Goal: Check status: Check status

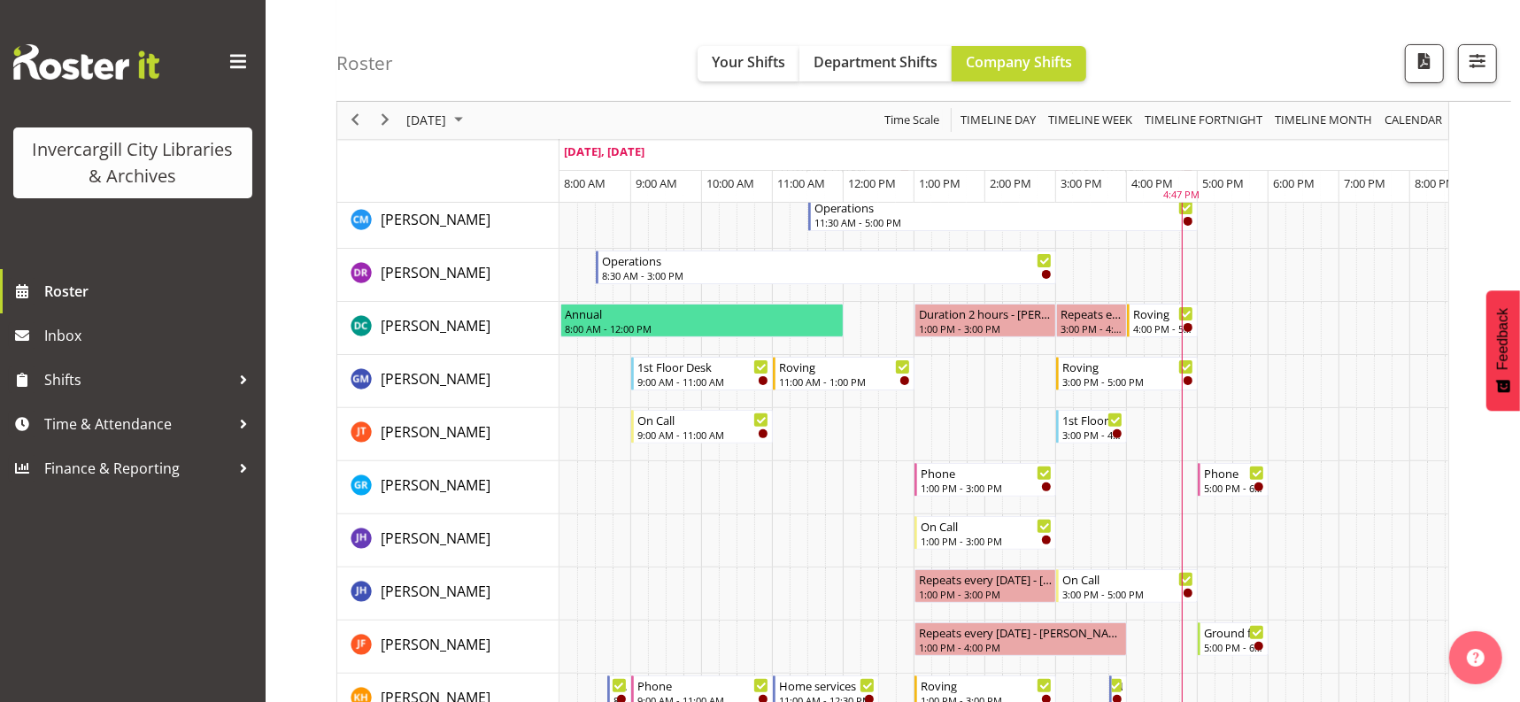
scroll to position [332, 0]
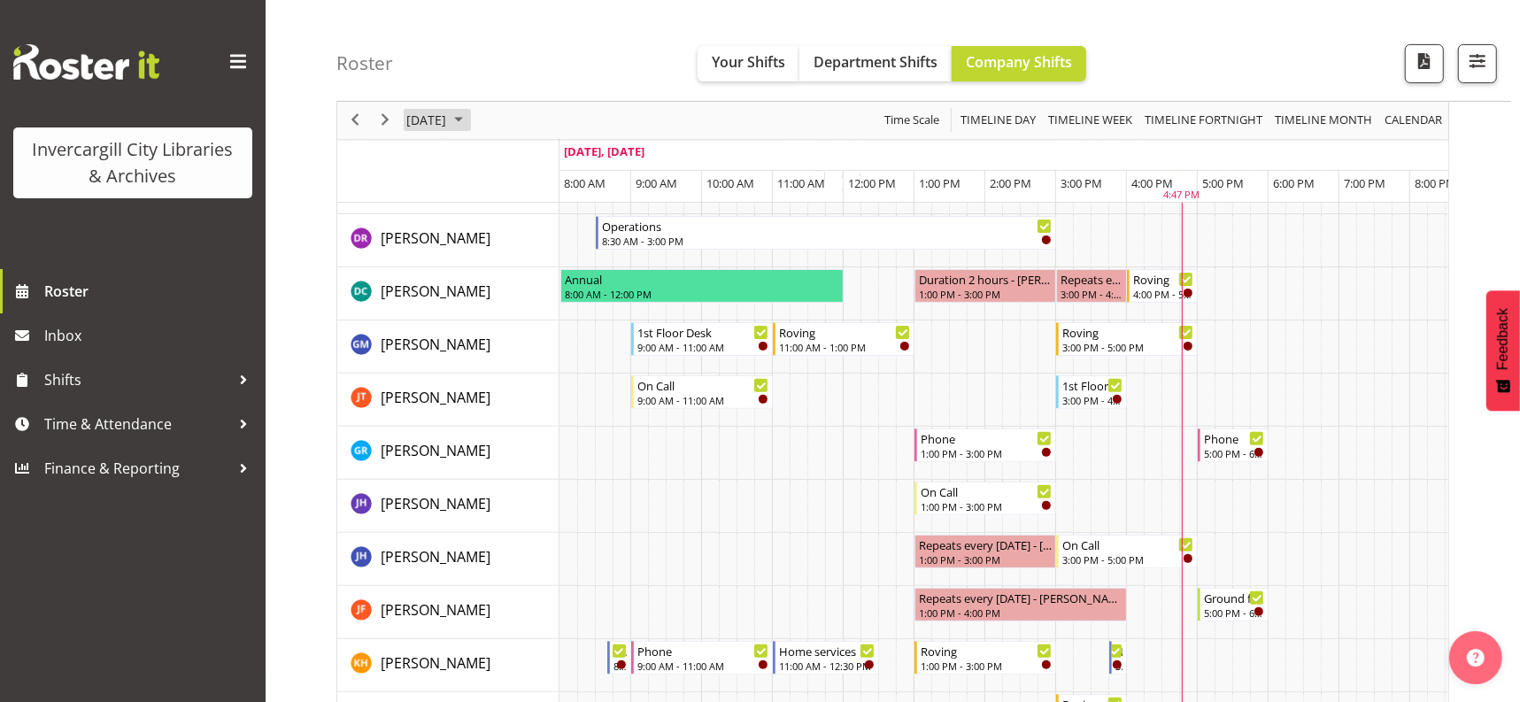
click at [469, 121] on span "September 2025" at bounding box center [458, 121] width 21 height 22
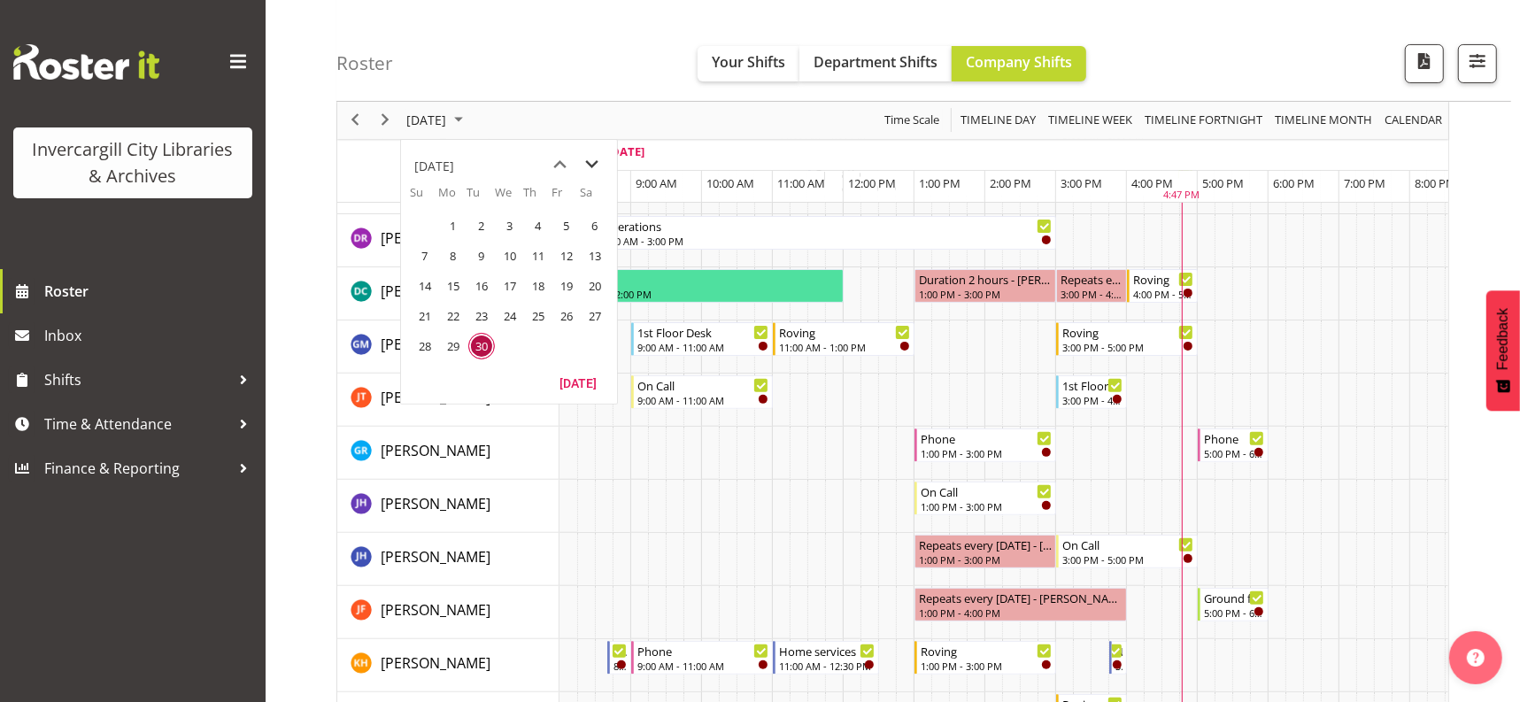
click at [598, 162] on span "next month" at bounding box center [592, 165] width 31 height 32
click at [510, 227] on span "1" at bounding box center [510, 225] width 27 height 27
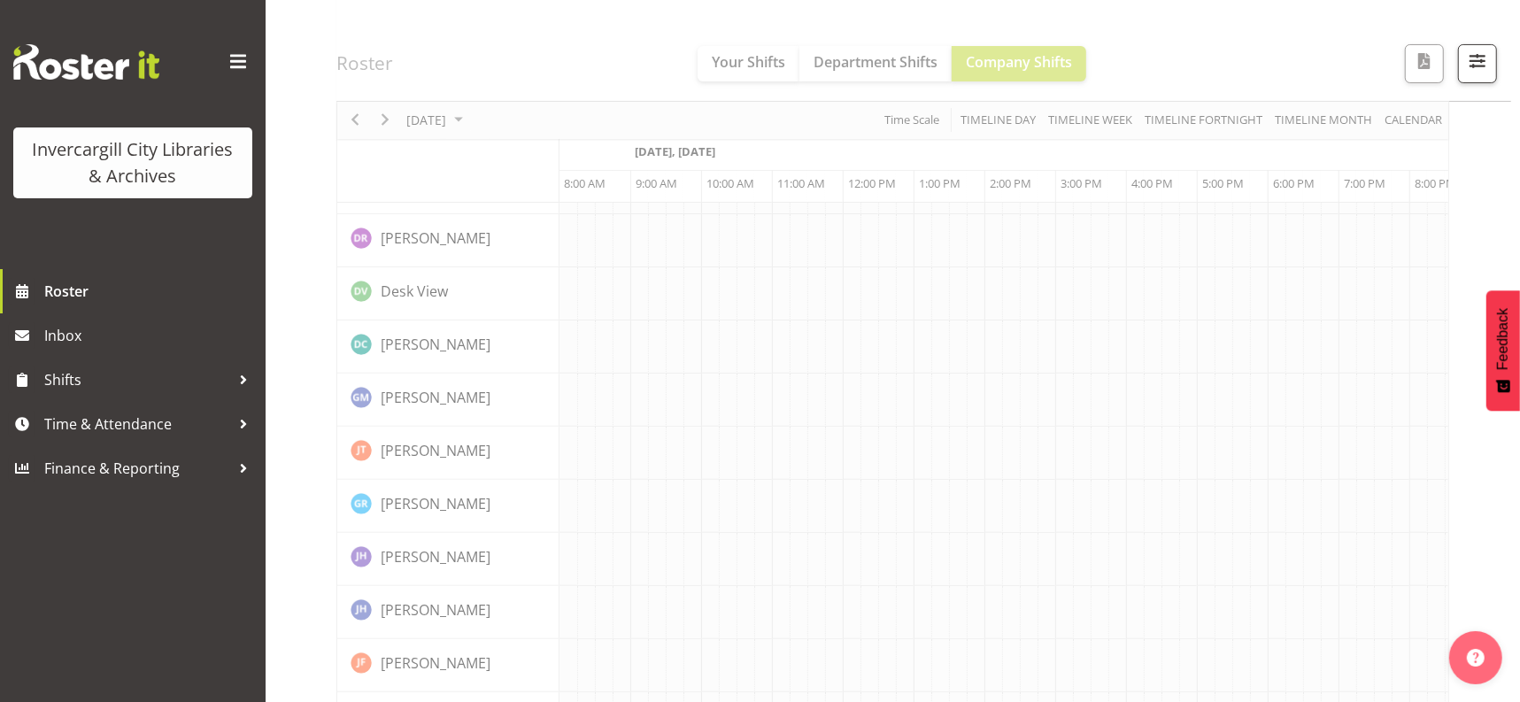
scroll to position [0, 71]
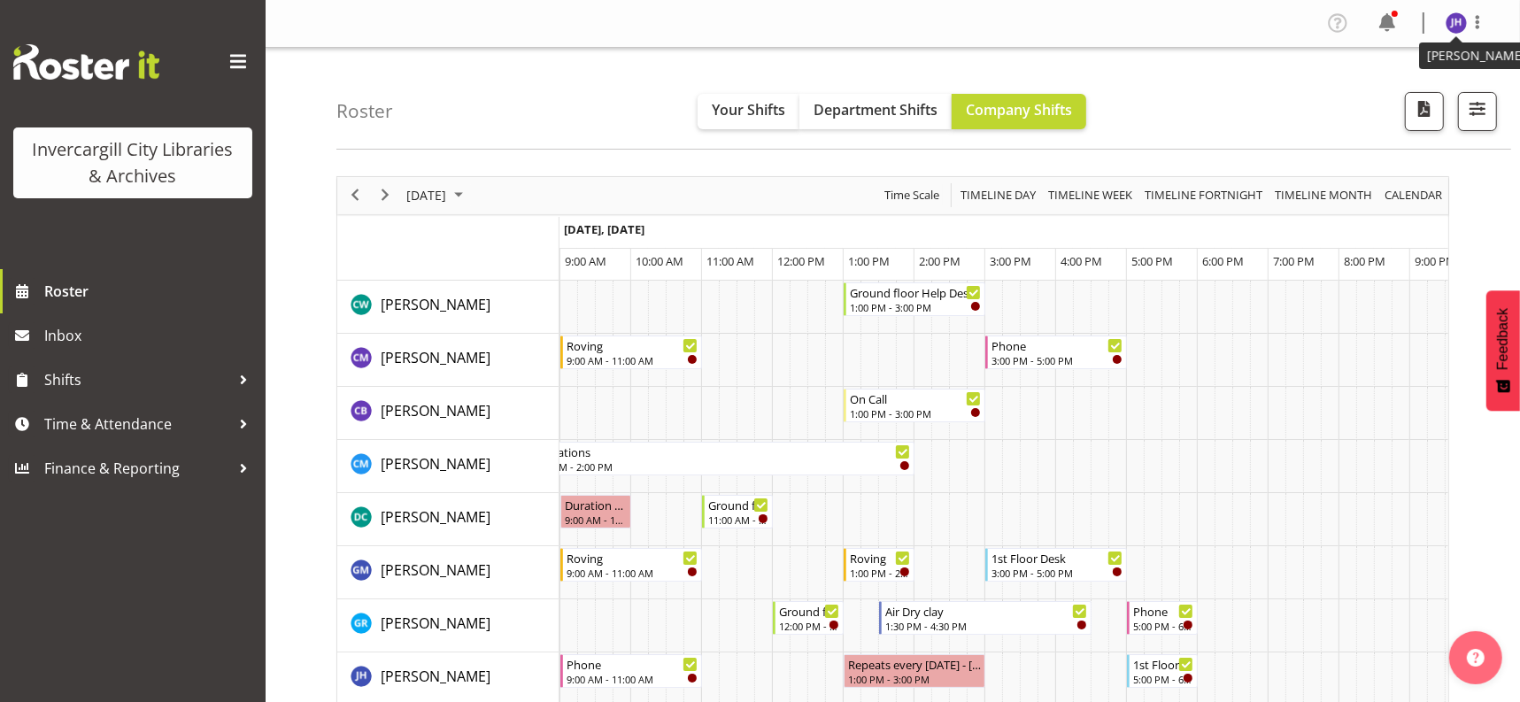
click at [1451, 18] on img at bounding box center [1456, 22] width 21 height 21
click at [1371, 89] on link "Log Out" at bounding box center [1403, 93] width 170 height 32
